Goal: Transaction & Acquisition: Purchase product/service

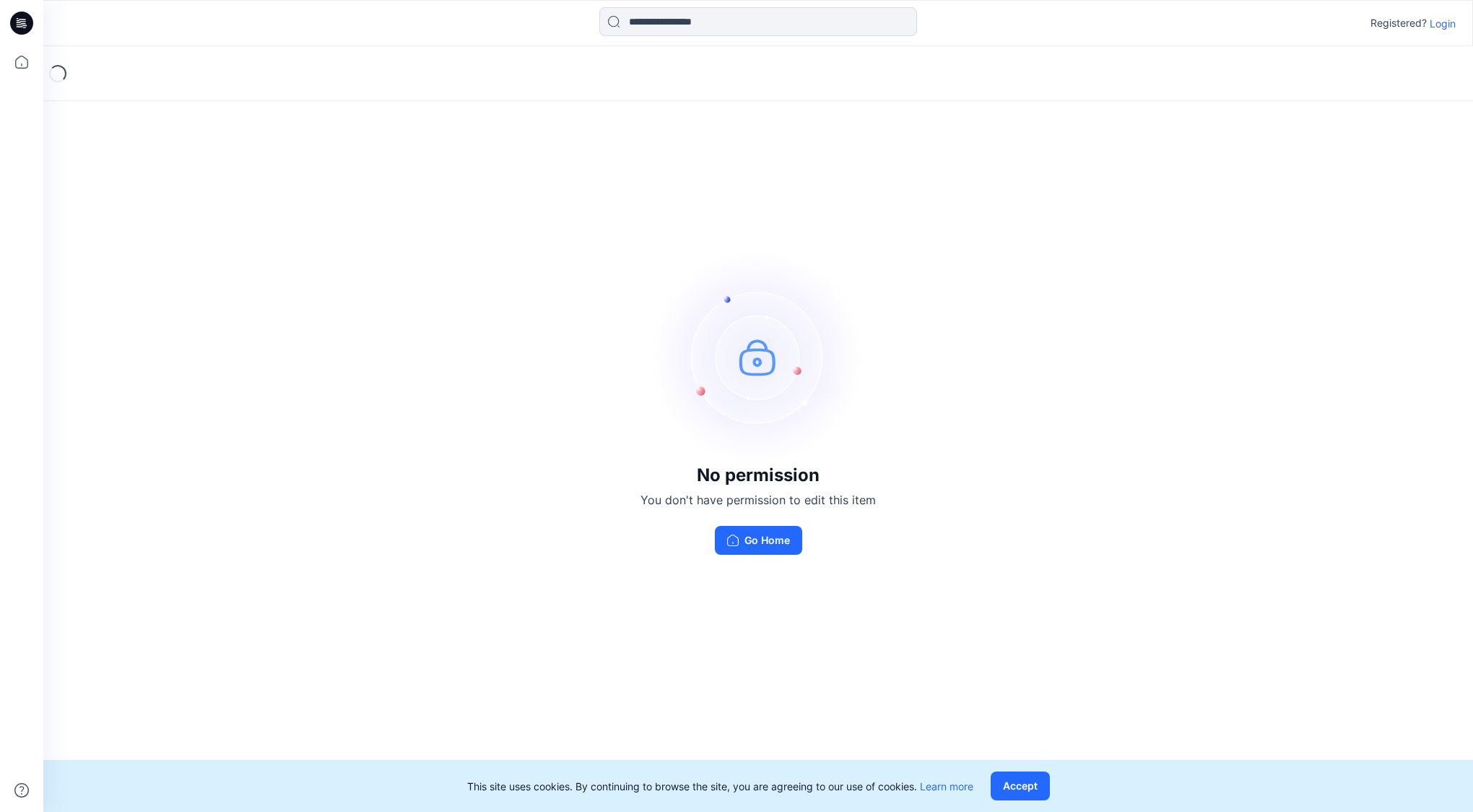
click at [1441, 28] on p "Login" at bounding box center [1443, 23] width 26 height 15
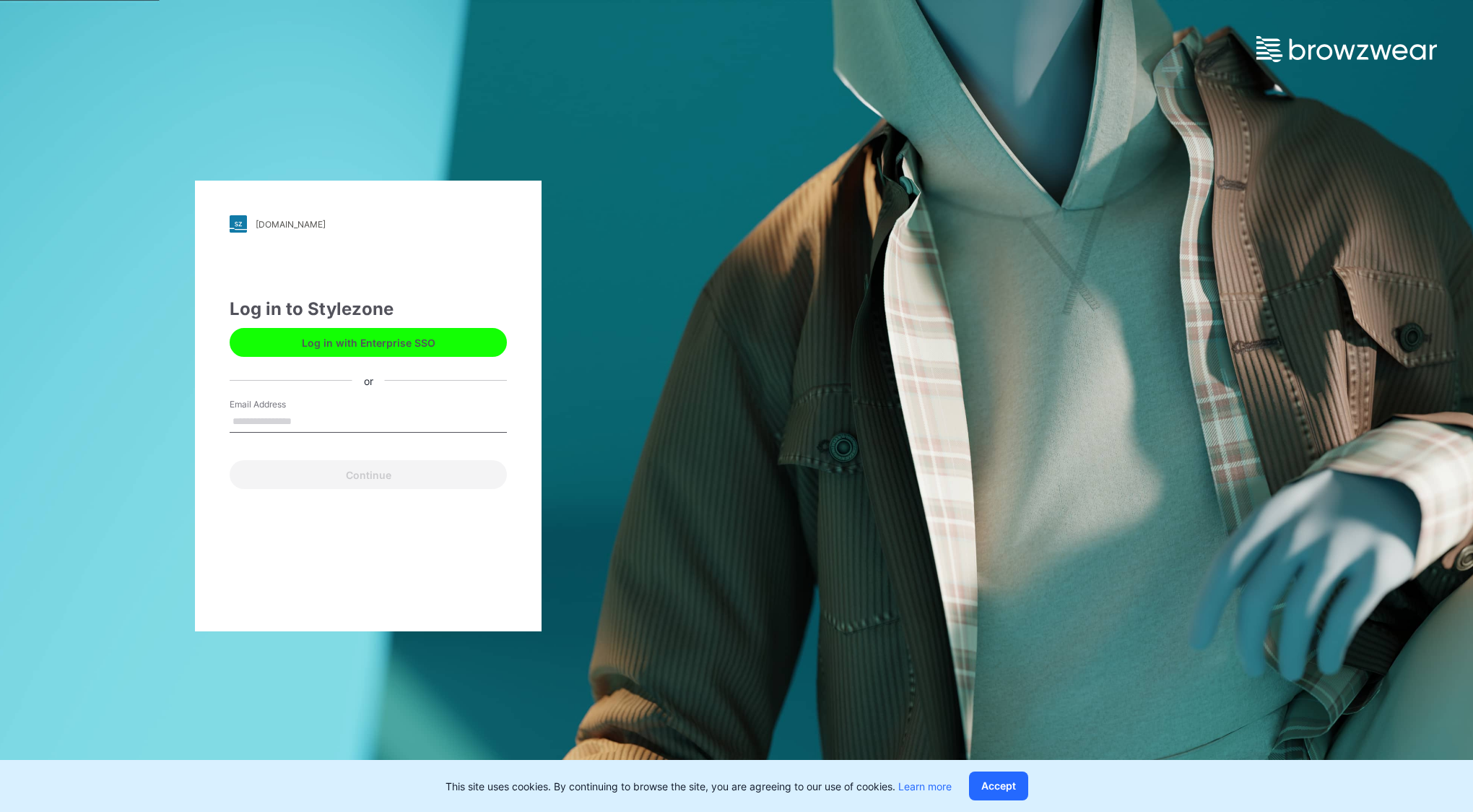
click at [326, 415] on input "Email Address" at bounding box center [368, 421] width 278 height 21
type input "**********"
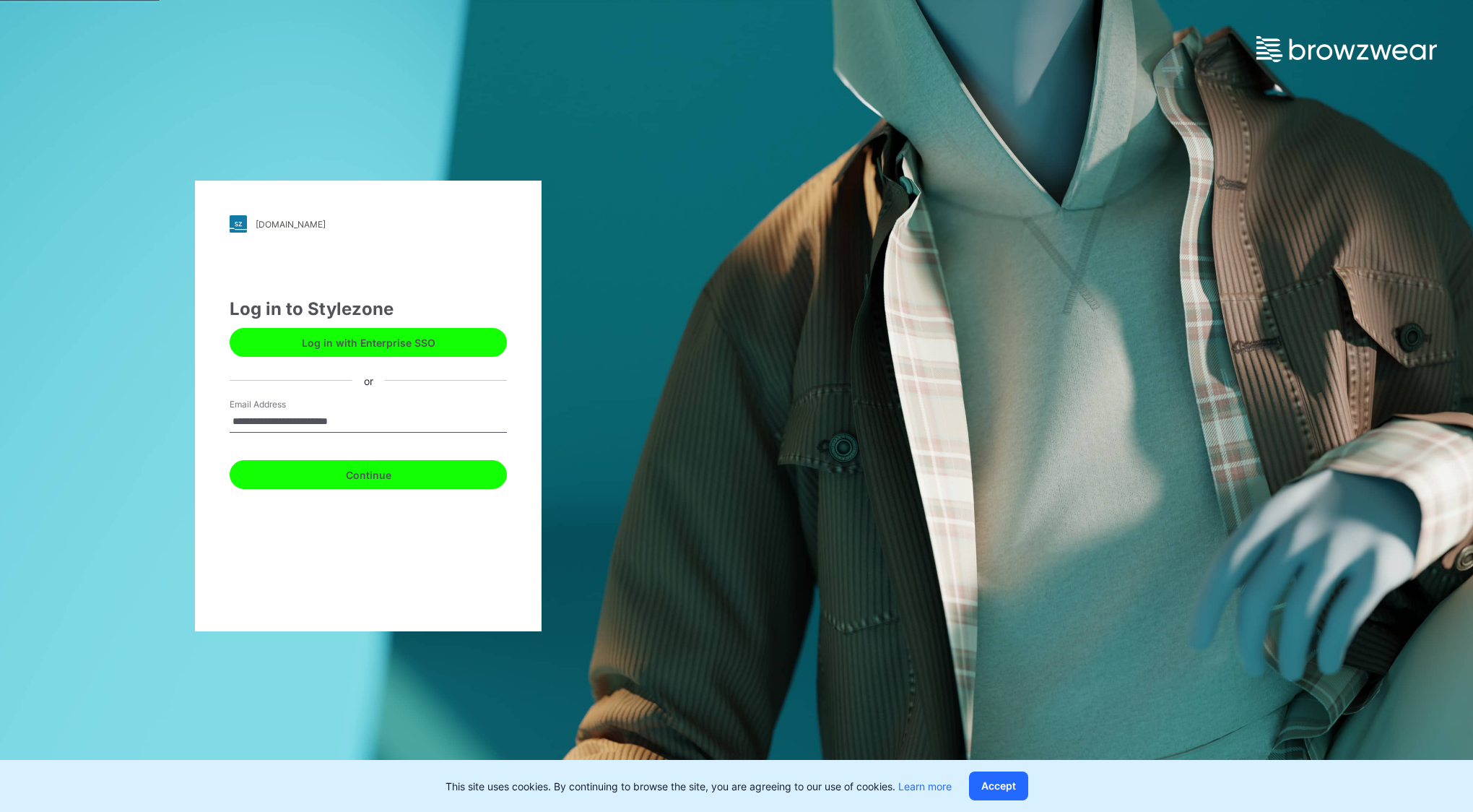
click at [392, 472] on button "Continue" at bounding box center [368, 474] width 278 height 29
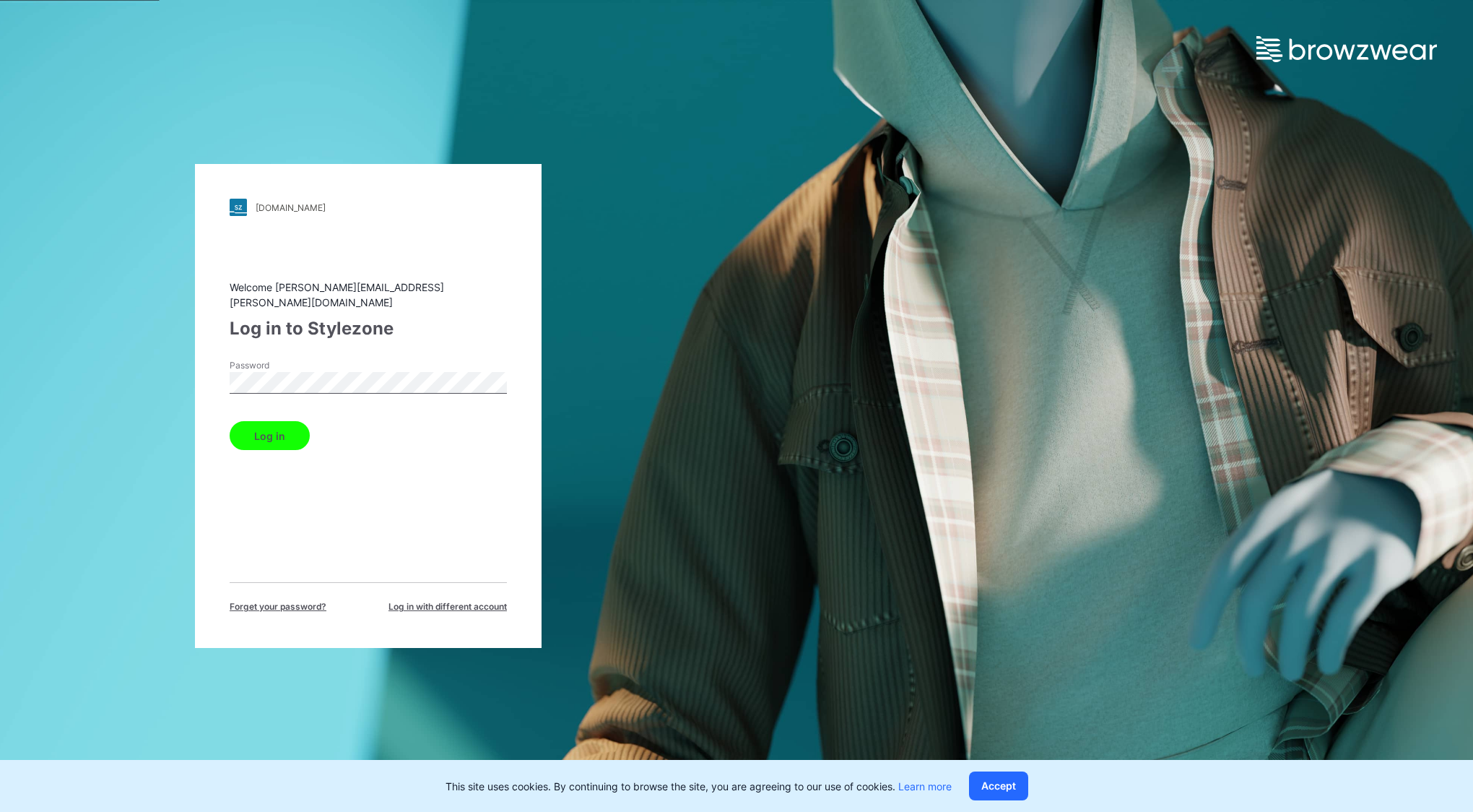
click at [265, 425] on button "Log in" at bounding box center [269, 435] width 80 height 29
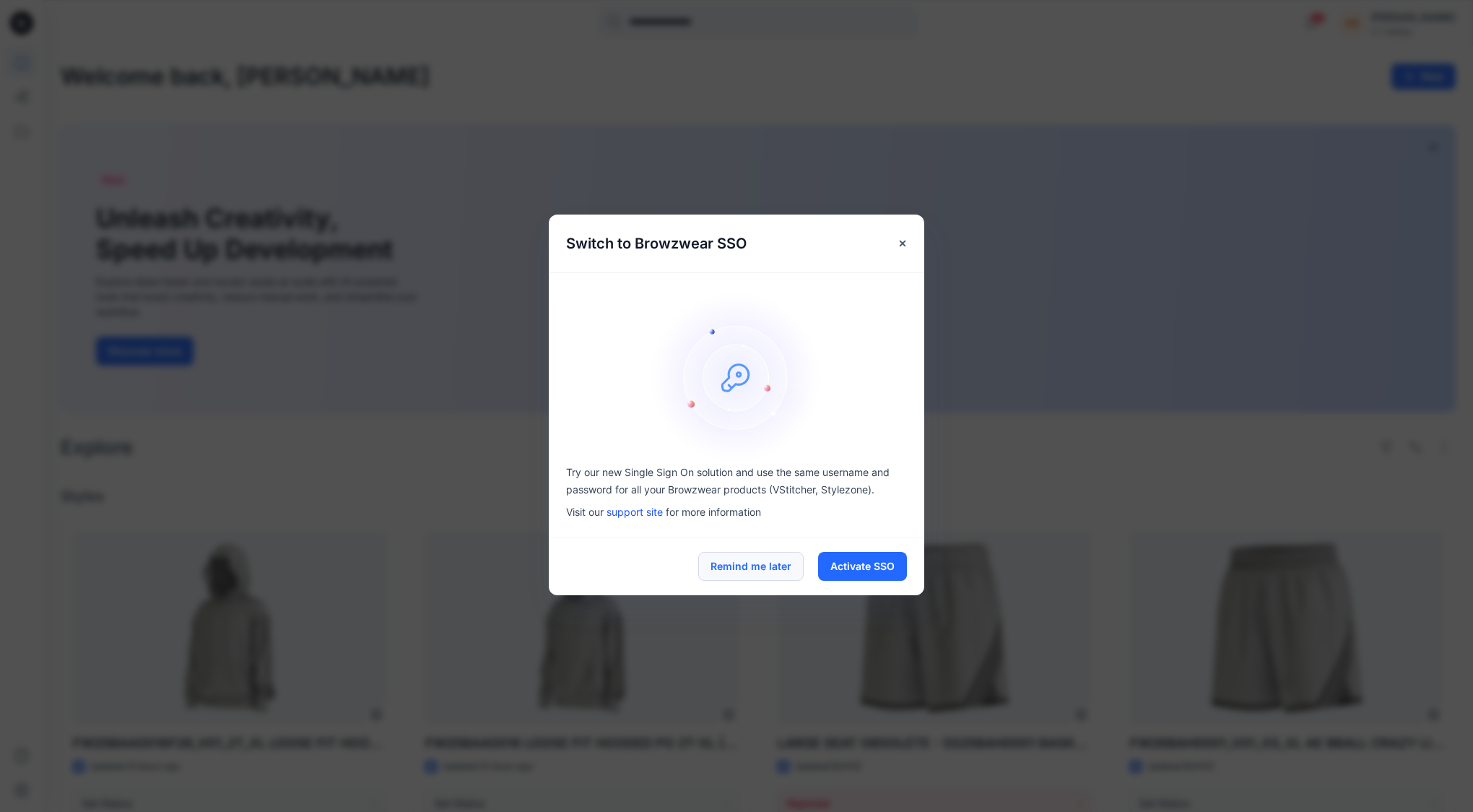
click at [737, 559] on button "Remind me later" at bounding box center [751, 565] width 106 height 29
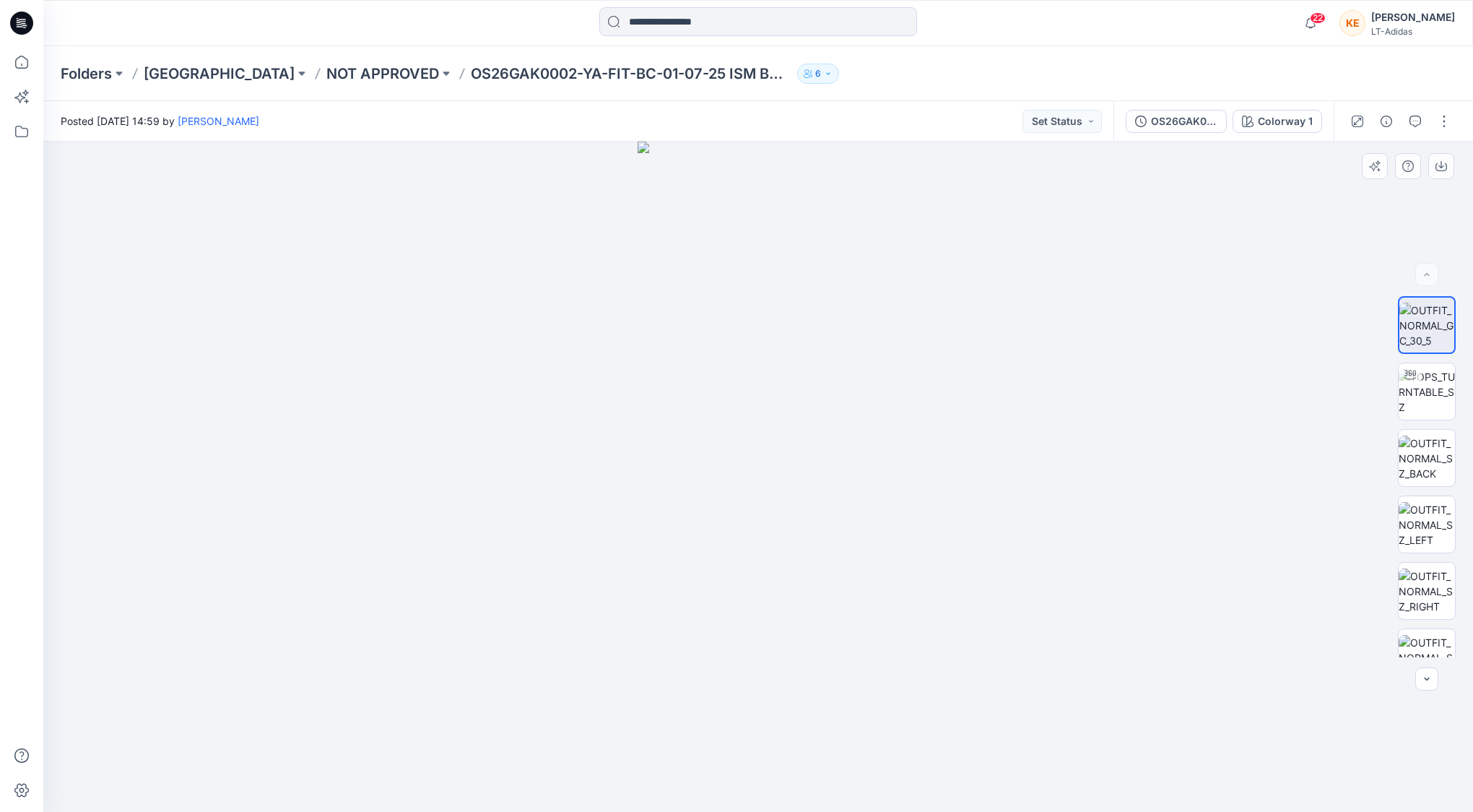
drag, startPoint x: 529, startPoint y: 457, endPoint x: 454, endPoint y: 390, distance: 100.6
click at [454, 390] on div at bounding box center [758, 477] width 1430 height 670
drag, startPoint x: 960, startPoint y: 451, endPoint x: 982, endPoint y: 447, distance: 22.4
click at [982, 447] on div at bounding box center [758, 477] width 1430 height 670
click at [1424, 399] on img at bounding box center [1427, 392] width 57 height 45
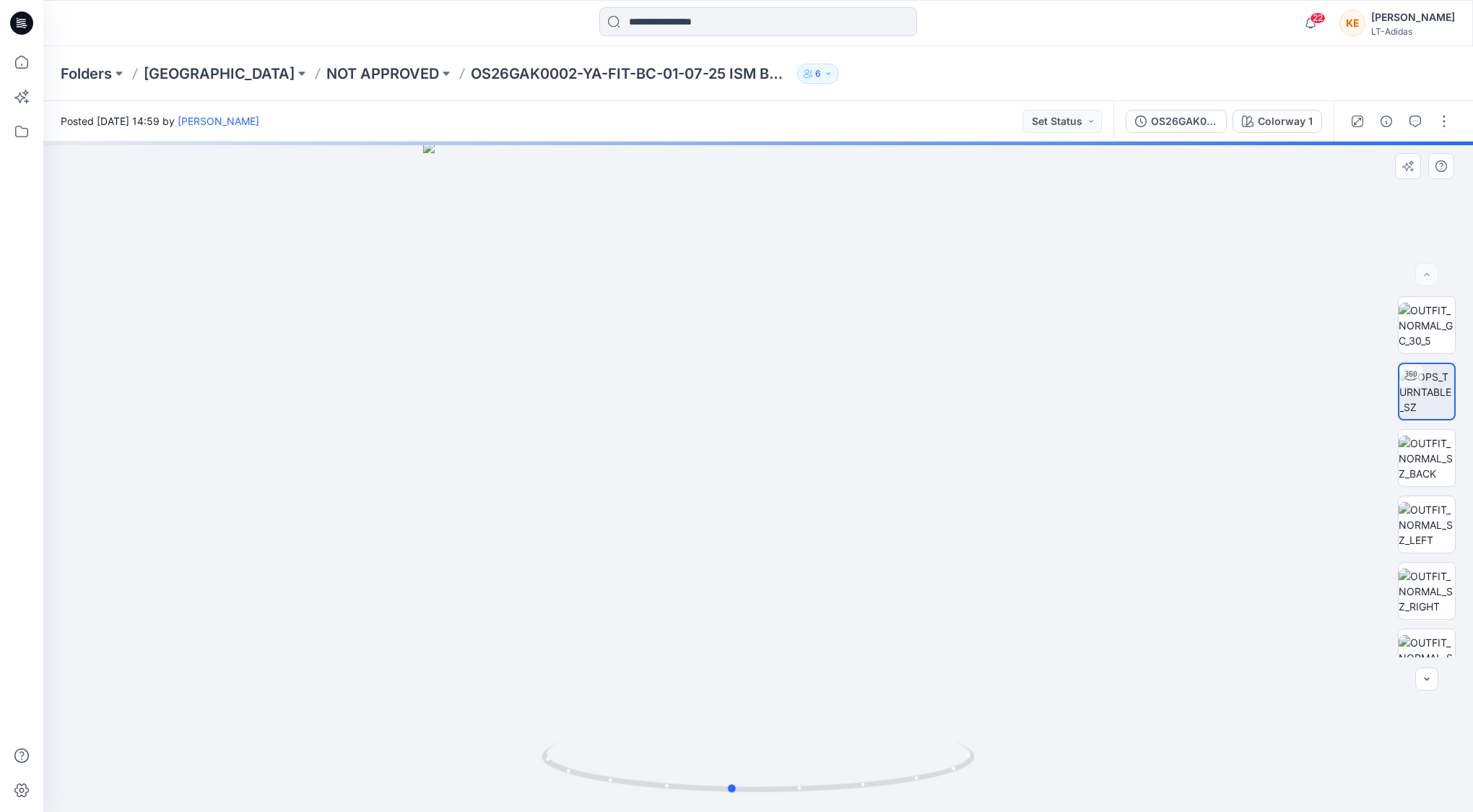
drag, startPoint x: 858, startPoint y: 610, endPoint x: 832, endPoint y: 639, distance: 38.9
click at [832, 639] on div at bounding box center [758, 477] width 1430 height 670
